Goal: Task Accomplishment & Management: Manage account settings

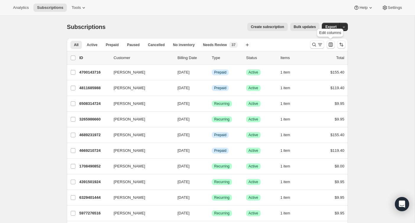
click at [327, 43] on button "Customize table column order and visibility" at bounding box center [330, 45] width 8 height 8
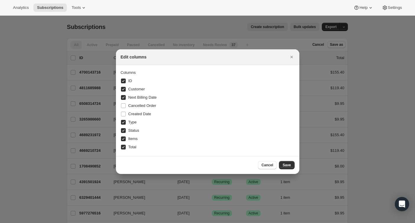
click at [314, 45] on div at bounding box center [207, 111] width 415 height 223
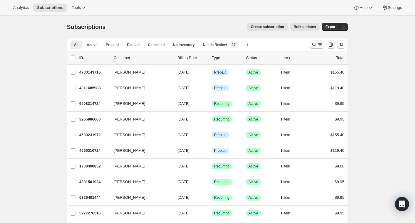
click at [316, 45] on icon "Search and filter results" at bounding box center [314, 45] width 6 height 6
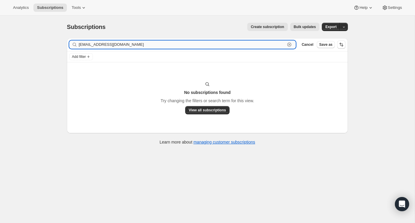
click at [120, 47] on input "nwooster84@gmail.com" at bounding box center [182, 45] width 206 height 8
paste input "Nicole Wooster"
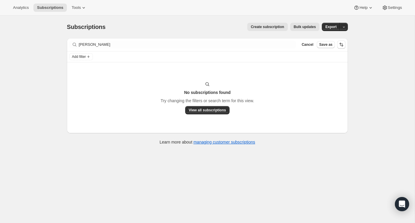
click at [117, 36] on div "Subscriptions. This page is ready Subscriptions Create subscription Bulk update…" at bounding box center [207, 27] width 281 height 22
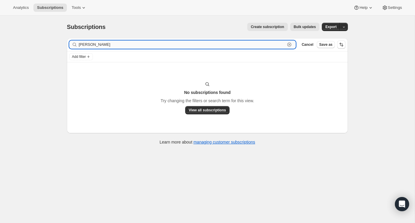
click at [115, 45] on input "Nicole Wooster" at bounding box center [182, 45] width 206 height 8
paste input "Stout."
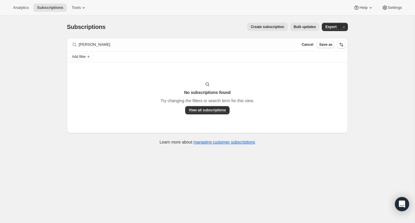
click at [116, 38] on div "Filter subscribers Nicole Stout Clear Cancel Save as" at bounding box center [207, 44] width 281 height 13
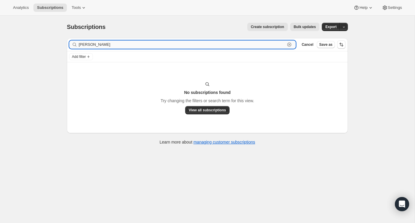
click at [115, 43] on input "Nicole Stout" at bounding box center [182, 45] width 206 height 8
paste input "nstout84@gmail.com"
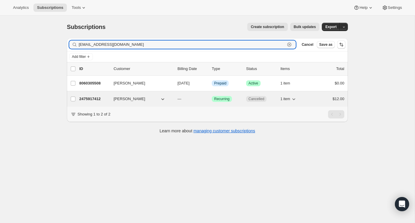
type input "nstout84@gmail.com"
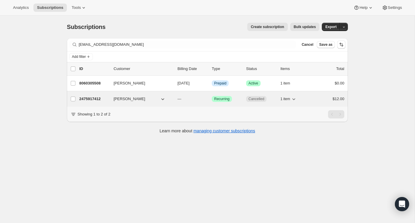
click at [323, 98] on div "$12.00" at bounding box center [330, 99] width 30 height 6
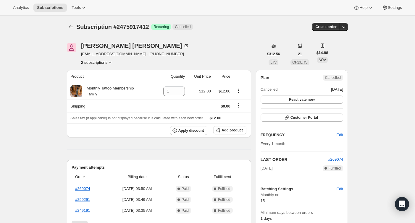
click at [93, 62] on button "2 subscriptions" at bounding box center [97, 62] width 32 height 6
click at [96, 82] on span "8060305508" at bounding box center [88, 83] width 21 height 4
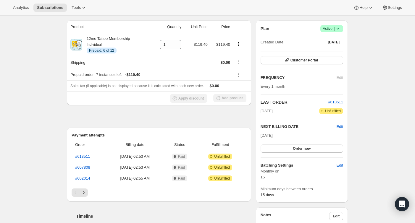
scroll to position [54, 0]
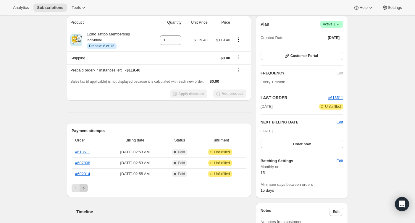
click at [85, 191] on button "Next" at bounding box center [84, 188] width 8 height 8
click at [85, 165] on link "#589219" at bounding box center [82, 163] width 15 height 4
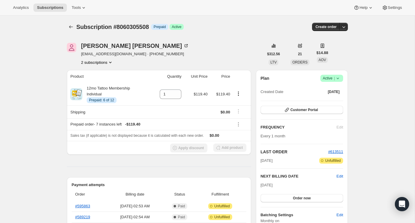
click at [341, 81] on span "Success Active |" at bounding box center [331, 78] width 23 height 7
click at [329, 100] on span "Cancel subscription" at bounding box center [329, 100] width 33 height 4
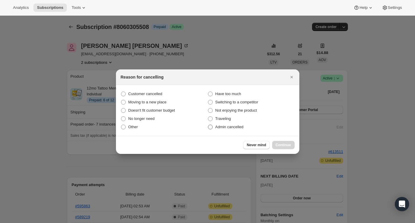
click at [260, 126] on label "Admin cancelled" at bounding box center [251, 127] width 87 height 8
click at [208, 125] on input "Admin cancelled" at bounding box center [208, 125] width 0 height 0
radio input "true"
click at [286, 142] on button "Continue" at bounding box center [283, 145] width 22 height 8
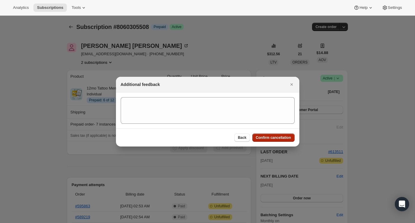
click at [280, 135] on span "Confirm cancellation" at bounding box center [273, 137] width 35 height 5
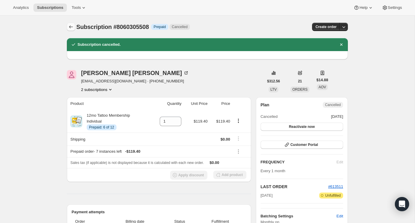
click at [70, 27] on icon "Subscriptions" at bounding box center [71, 26] width 4 height 3
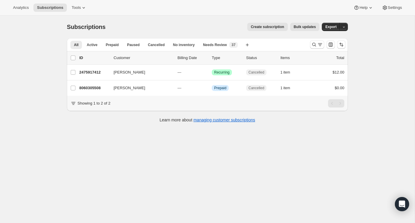
click at [310, 49] on div at bounding box center [328, 45] width 40 height 12
click at [310, 47] on button "Search and filter results" at bounding box center [317, 45] width 14 height 8
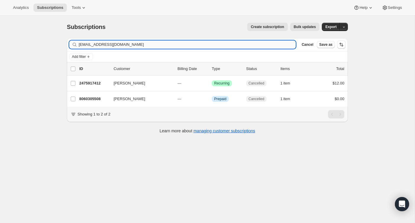
click at [284, 46] on input "nstout84@gmail.com" at bounding box center [187, 45] width 217 height 8
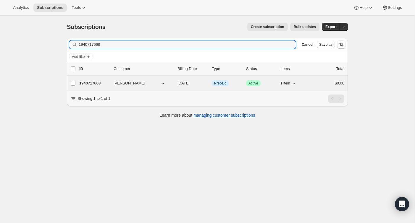
type input "1940717668"
click at [322, 85] on div "$0.00" at bounding box center [330, 83] width 30 height 6
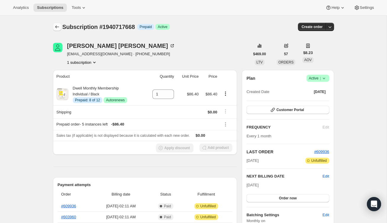
click at [59, 23] on button "Subscriptions" at bounding box center [57, 27] width 8 height 8
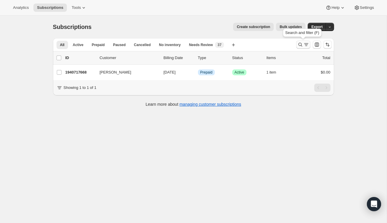
click at [306, 41] on button "Search and filter results" at bounding box center [303, 45] width 14 height 8
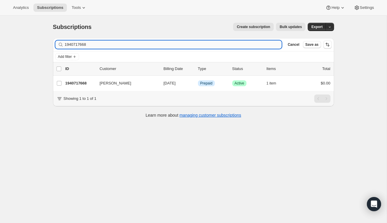
click at [254, 48] on input "1940717668" at bounding box center [173, 45] width 217 height 8
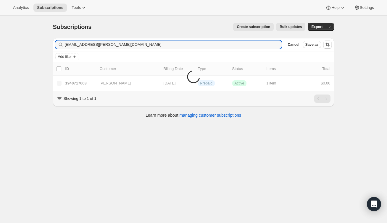
type input "ashlen.pena@yahoo.com"
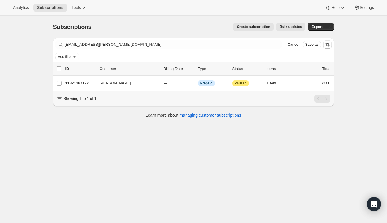
click at [302, 75] on div "list header ID Customer Billing Date Type Status Items Total" at bounding box center [193, 68] width 281 height 13
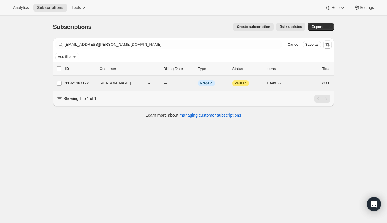
click at [302, 85] on div "$0.00" at bounding box center [316, 83] width 30 height 6
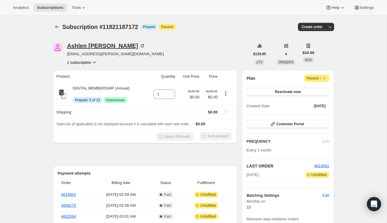
click at [139, 46] on icon at bounding box center [142, 46] width 6 height 6
click at [60, 31] on div at bounding box center [57, 27] width 9 height 8
click at [57, 28] on icon "Subscriptions" at bounding box center [57, 27] width 6 height 6
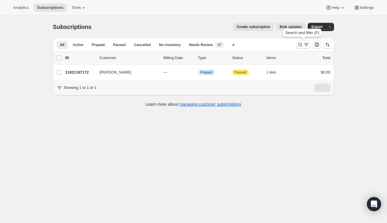
click at [299, 46] on icon "Search and filter results" at bounding box center [300, 45] width 4 height 4
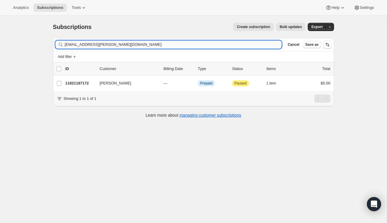
click at [263, 46] on input "ashlen.pena@yahoo.com" at bounding box center [173, 45] width 217 height 8
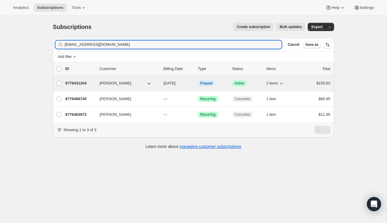
type input "drooks21@gmail.com"
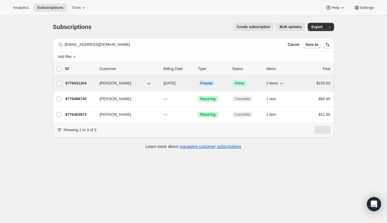
click at [294, 81] on div "2 items" at bounding box center [281, 83] width 30 height 8
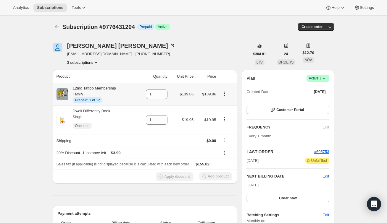
click at [225, 93] on icon "Product actions" at bounding box center [224, 93] width 1 height 1
click at [229, 50] on div "Dominique Brooks drooks21@gmail.com · +19108275430 3 subscriptions" at bounding box center [151, 54] width 197 height 22
click at [327, 177] on span "Edit" at bounding box center [325, 177] width 7 height 6
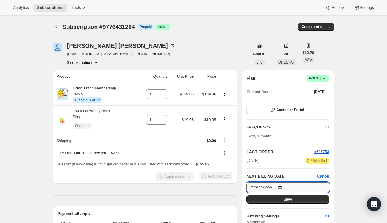
click at [282, 187] on input "2025-11-15" at bounding box center [287, 187] width 83 height 10
type input "2025-10-15"
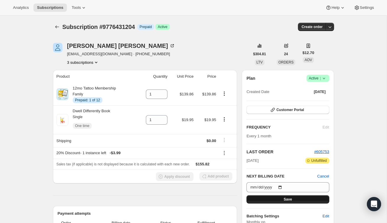
click at [279, 199] on button "Save" at bounding box center [287, 199] width 83 height 8
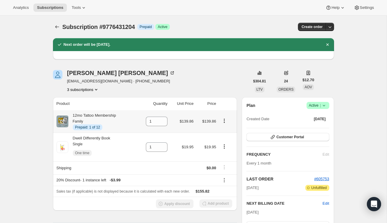
click at [226, 121] on icon "Product actions" at bounding box center [224, 121] width 6 height 6
click at [232, 76] on div "Dominique Brooks drooks21@gmail.com · +19108275430 3 subscriptions" at bounding box center [151, 81] width 197 height 22
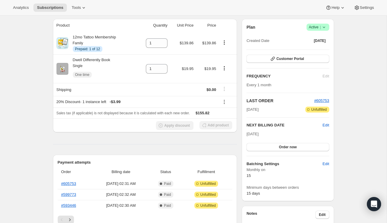
scroll to position [70, 0]
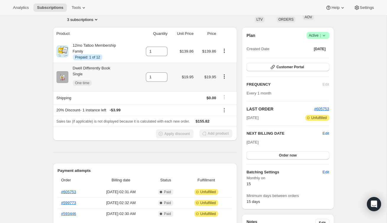
click at [224, 77] on icon "Product actions" at bounding box center [224, 76] width 1 height 1
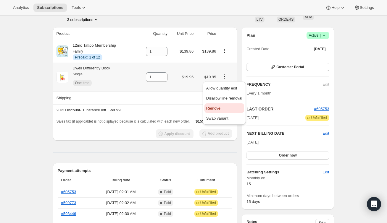
click at [222, 108] on span "Remove" at bounding box center [224, 109] width 36 height 6
type input "0"
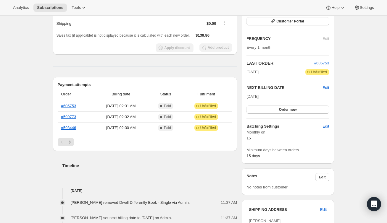
scroll to position [111, 0]
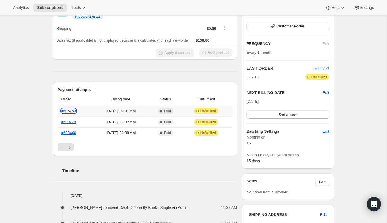
click at [71, 113] on link "#605753" at bounding box center [68, 111] width 15 height 4
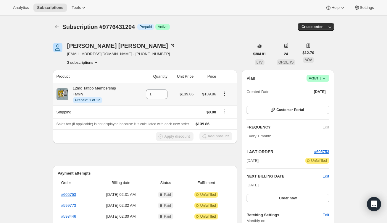
click at [224, 97] on div at bounding box center [226, 94] width 14 height 8
click at [225, 93] on icon "Product actions" at bounding box center [224, 94] width 6 height 6
click at [223, 107] on span "Enable Autorenew" at bounding box center [223, 105] width 31 height 4
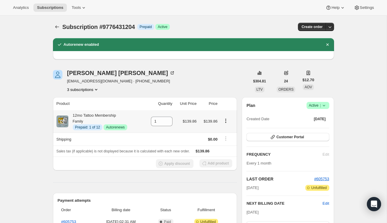
click at [226, 122] on icon "Product actions" at bounding box center [226, 121] width 6 height 6
click at [226, 131] on span "Disable Autorenew" at bounding box center [225, 132] width 32 height 4
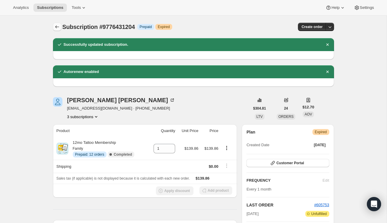
click at [55, 28] on icon "Subscriptions" at bounding box center [57, 27] width 6 height 6
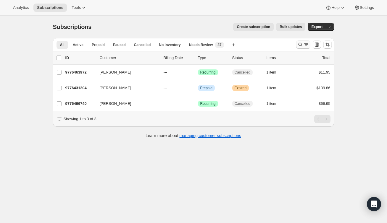
click at [306, 45] on icon "Search and filter results" at bounding box center [306, 45] width 6 height 6
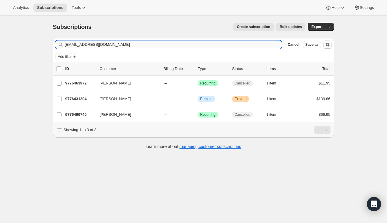
click at [265, 45] on input "[EMAIL_ADDRESS][DOMAIN_NAME]" at bounding box center [173, 45] width 217 height 8
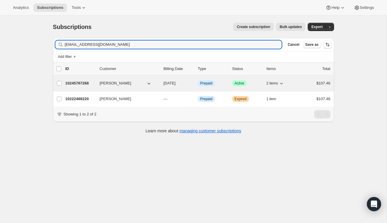
type input "katielbarmstrong@gmail.com"
click at [314, 85] on div "$107.46" at bounding box center [316, 83] width 30 height 6
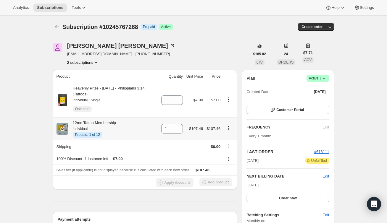
click at [229, 129] on icon "Product actions" at bounding box center [228, 128] width 1 height 1
click at [227, 13] on div "Analytics Subscriptions Tools Help Settings" at bounding box center [193, 8] width 387 height 16
click at [229, 100] on icon "Product actions" at bounding box center [229, 100] width 6 height 6
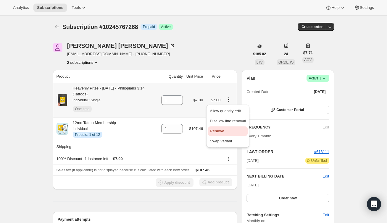
click at [224, 129] on span "Remove" at bounding box center [228, 131] width 36 height 6
type input "0"
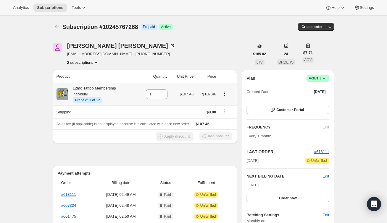
click at [224, 91] on icon "Product actions" at bounding box center [224, 94] width 6 height 6
click at [222, 107] on span "Enable Autorenew" at bounding box center [223, 105] width 31 height 4
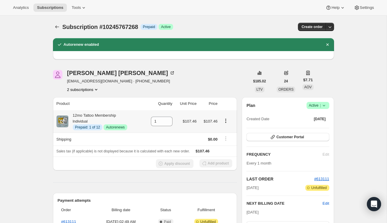
click at [226, 121] on icon "Product actions" at bounding box center [226, 121] width 6 height 6
click at [226, 132] on span "Disable Autorenew" at bounding box center [225, 132] width 32 height 4
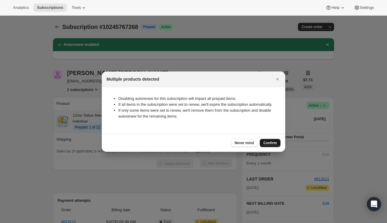
click at [273, 145] on span "Confirm" at bounding box center [270, 143] width 14 height 5
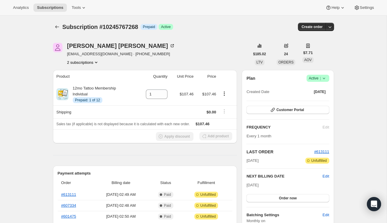
click at [323, 75] on icon at bounding box center [324, 78] width 6 height 6
click at [318, 96] on button "Cancel subscription" at bounding box center [315, 99] width 37 height 9
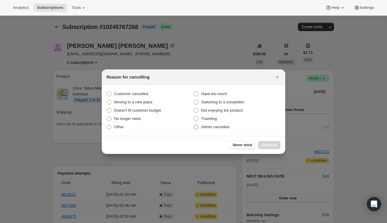
click at [242, 129] on label "Admin cancelled" at bounding box center [236, 127] width 87 height 8
click at [194, 125] on input "Admin cancelled" at bounding box center [194, 125] width 0 height 0
radio input "true"
click at [264, 141] on button "Continue" at bounding box center [269, 145] width 22 height 8
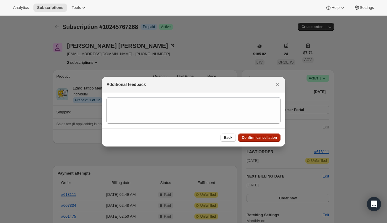
click at [264, 138] on span "Confirm cancellation" at bounding box center [259, 137] width 35 height 5
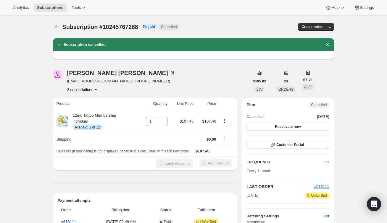
click at [81, 90] on button "2 subscriptions" at bounding box center [83, 90] width 32 height 6
click at [89, 102] on span "10222469220" at bounding box center [82, 101] width 41 height 6
